Goal: Transaction & Acquisition: Purchase product/service

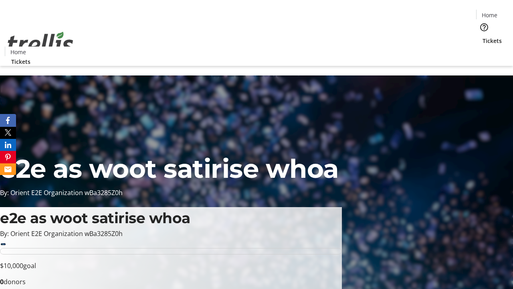
click at [483, 37] on span "Tickets" at bounding box center [492, 41] width 19 height 8
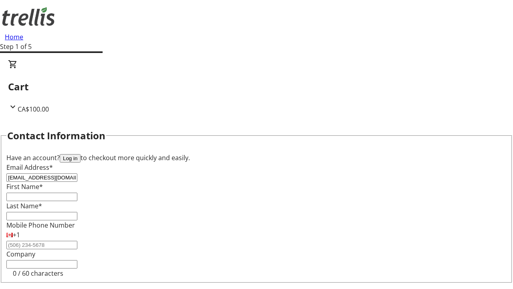
type input "[EMAIL_ADDRESS][DOMAIN_NAME]"
type input "[GEOGRAPHIC_DATA]"
type input "[PERSON_NAME]"
